Goal: Transaction & Acquisition: Purchase product/service

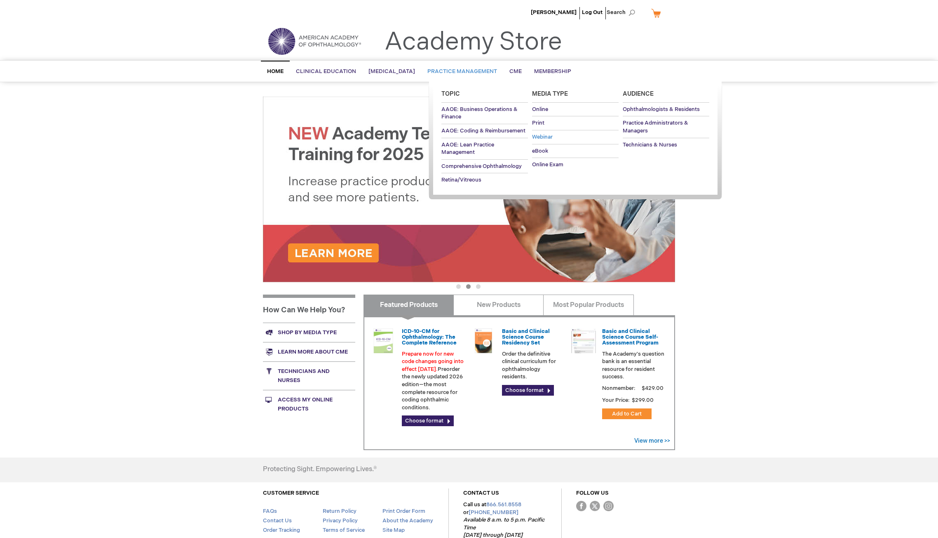
drag, startPoint x: 453, startPoint y: 115, endPoint x: 555, endPoint y: 132, distance: 104.1
click at [559, 129] on ul "Topic AAOE: Business Operations & Finance AAOE: Coding & Reimbursement AAOE: Le…" at bounding box center [575, 139] width 293 height 115
click at [545, 137] on span "Webinar" at bounding box center [542, 137] width 21 height 7
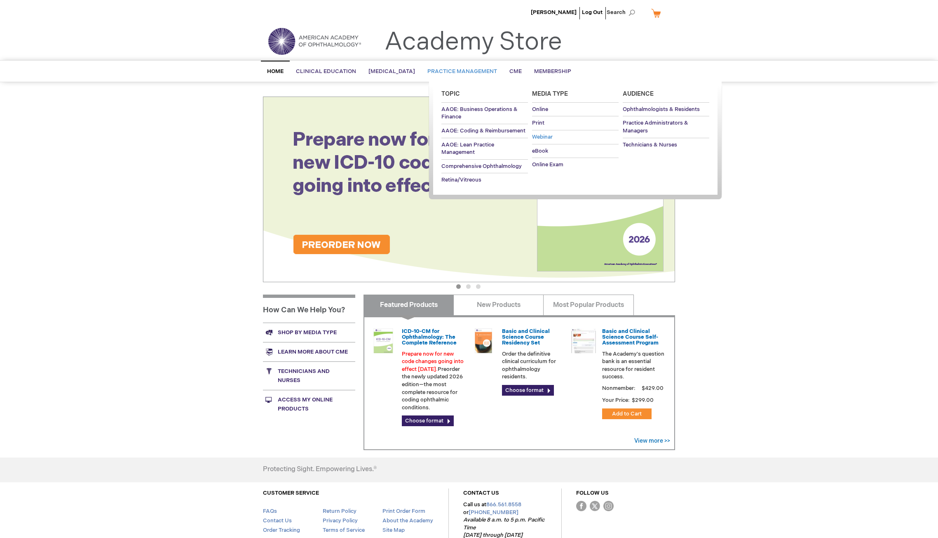
click at [540, 134] on span "Webinar" at bounding box center [542, 137] width 21 height 7
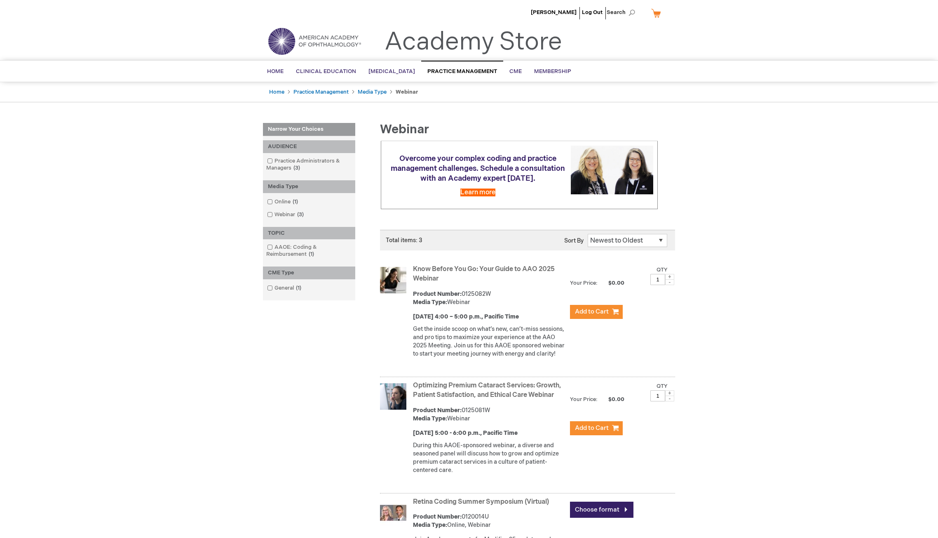
click at [212, 352] on div "[PERSON_NAME] Log Out Search My Cart CLOSE RECENTLY ADDED ITEM(S) Close There a…" at bounding box center [469, 357] width 938 height 714
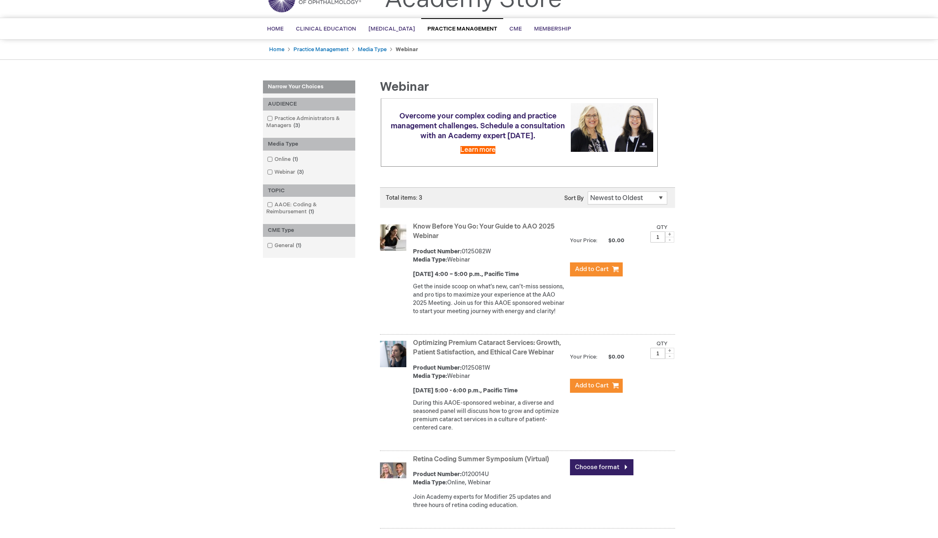
scroll to position [148, 0]
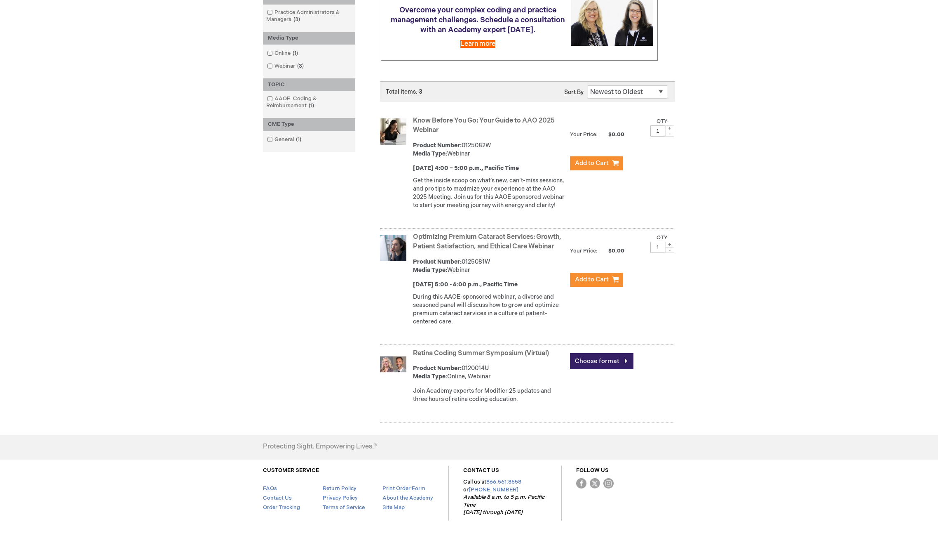
click at [862, 275] on div "[PERSON_NAME] Log Out Search My Cart CLOSE RECENTLY ADDED ITEM(S) Close There a…" at bounding box center [469, 209] width 938 height 714
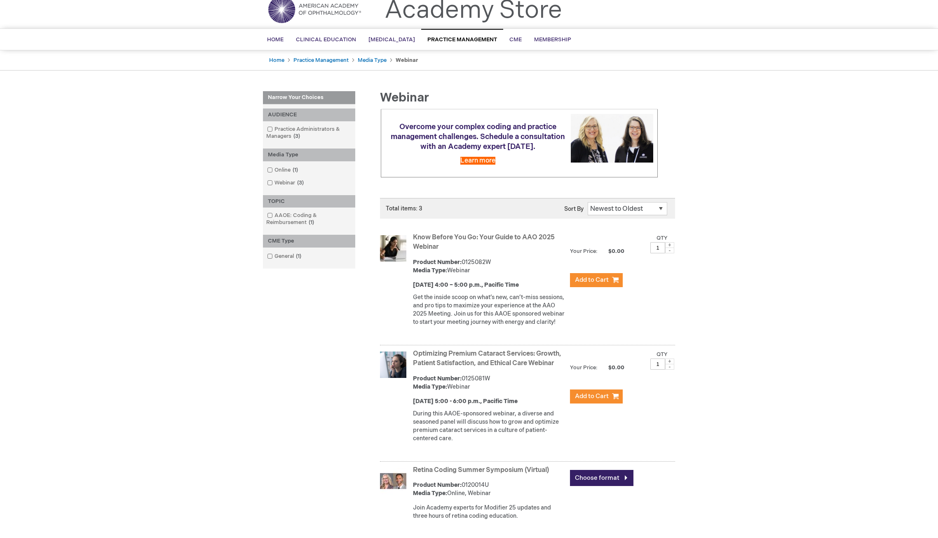
scroll to position [33, 0]
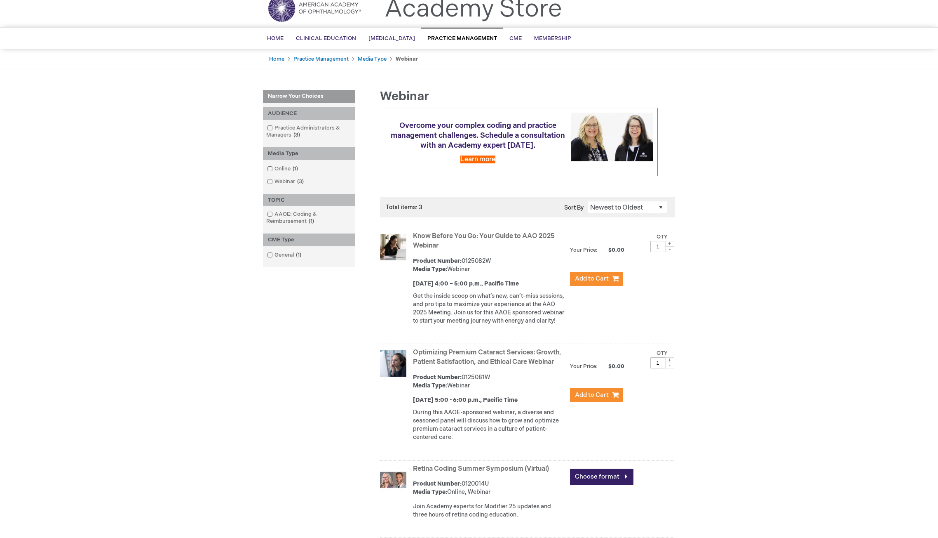
click at [597, 445] on div "Optimizing Premium Cataract Services: Growth, Patient Satisfaction, and Ethical…" at bounding box center [544, 396] width 262 height 101
click at [593, 399] on span "Add to Cart" at bounding box center [592, 395] width 34 height 8
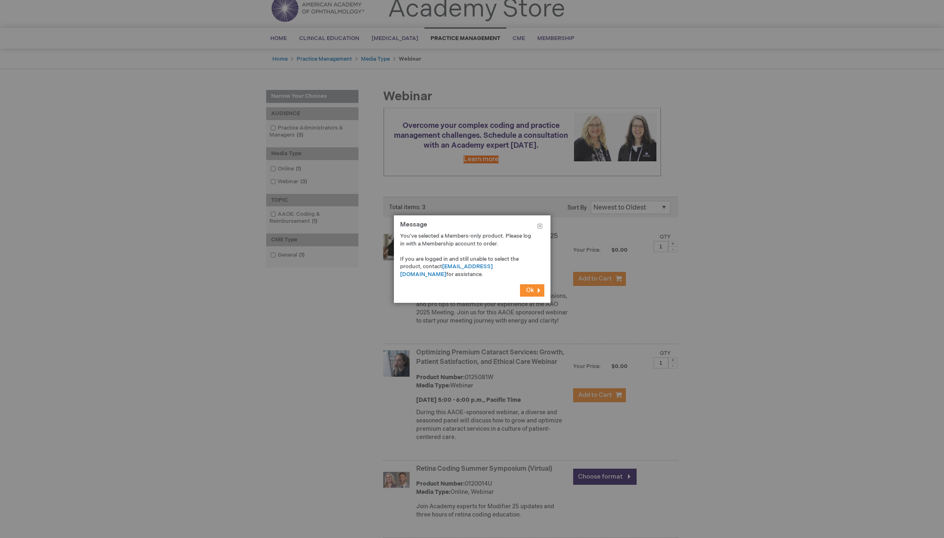
click at [531, 290] on span "Ok" at bounding box center [530, 290] width 8 height 7
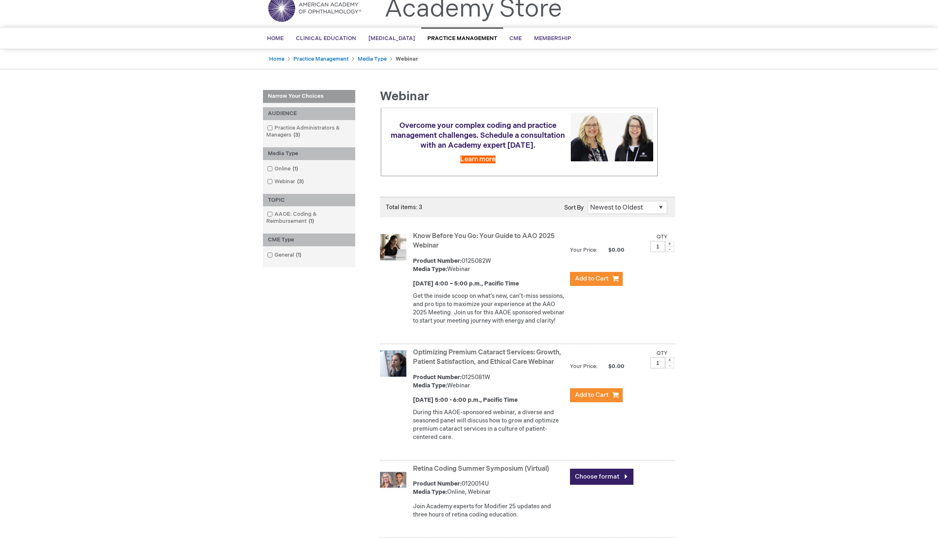
click at [594, 294] on div "Know Before You Go: Your Guide to AAO 2025 Webinar Product Number: 0125082W Med…" at bounding box center [544, 280] width 262 height 101
click at [595, 282] on span "Add to Cart" at bounding box center [592, 279] width 34 height 8
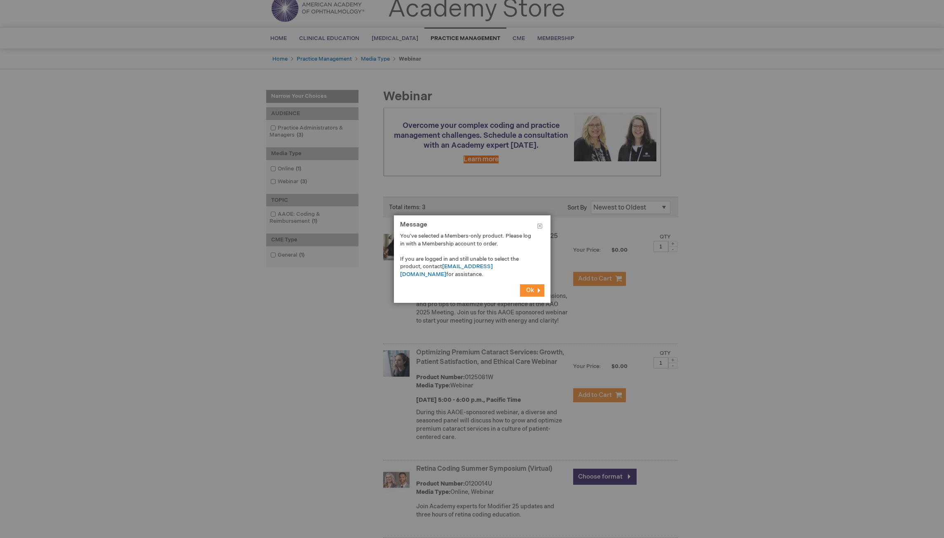
click at [792, 341] on div at bounding box center [472, 269] width 944 height 538
